Goal: Find specific page/section: Find specific page/section

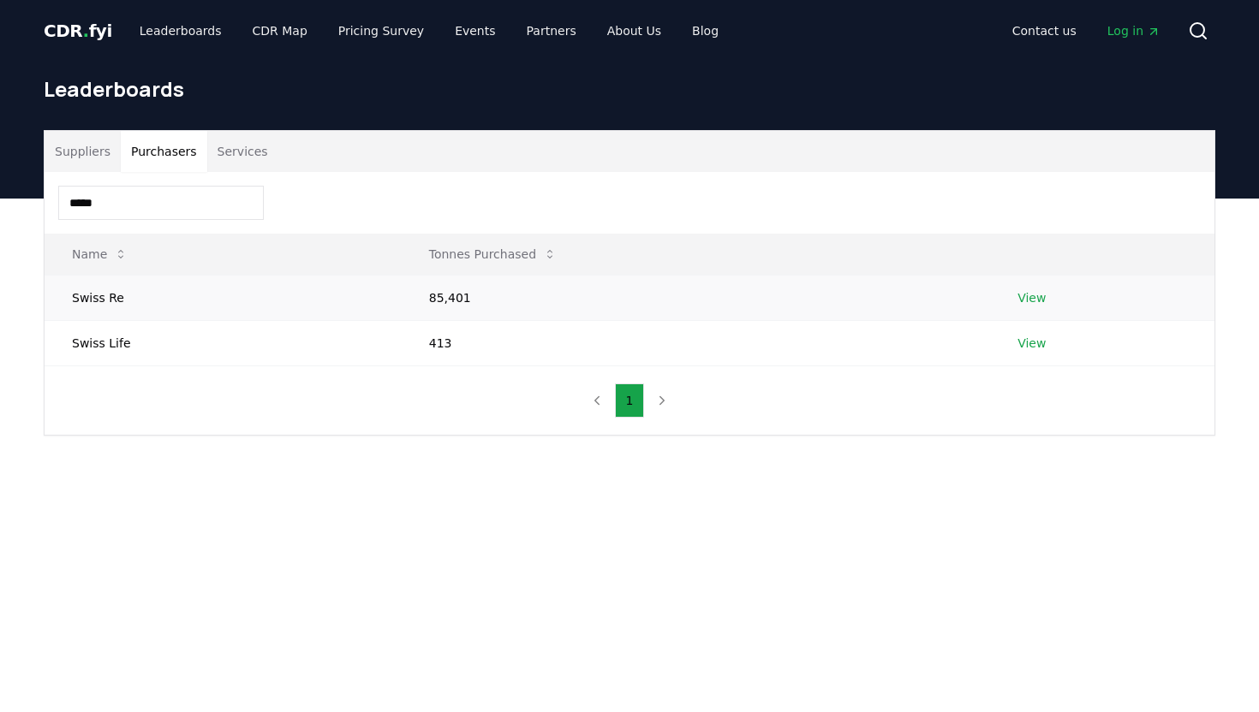
type input "*****"
click at [1035, 299] on link "View" at bounding box center [1031, 297] width 28 height 17
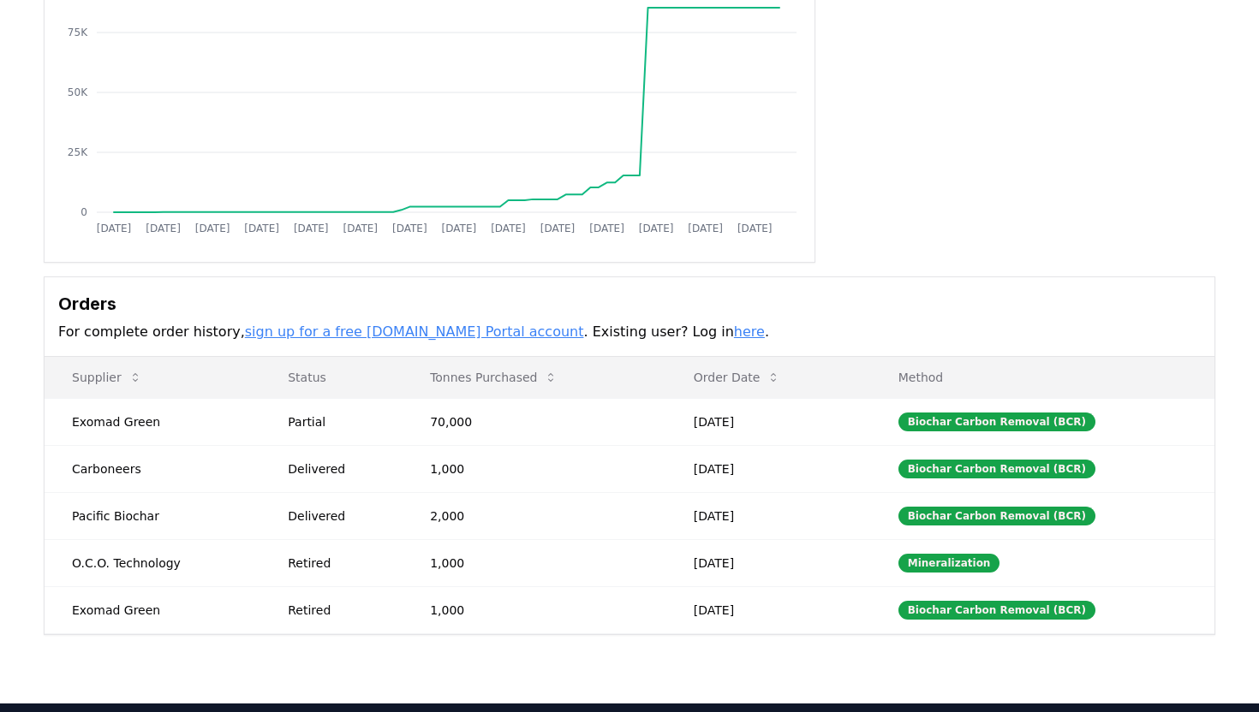
scroll to position [230, 0]
